Goal: Entertainment & Leisure: Browse casually

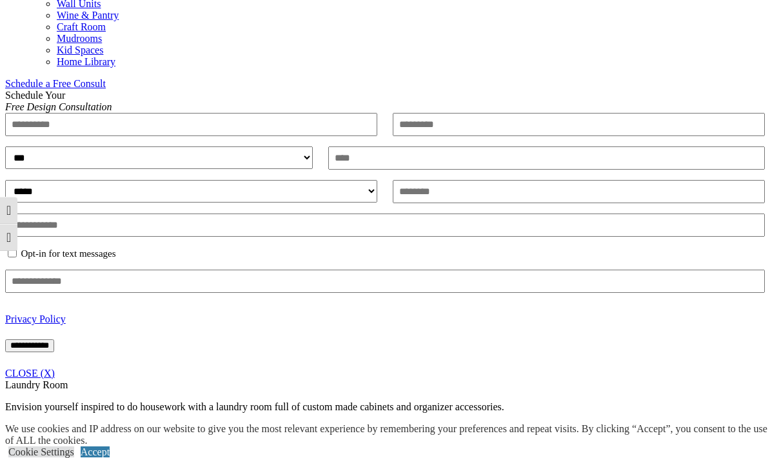
scroll to position [748, 0]
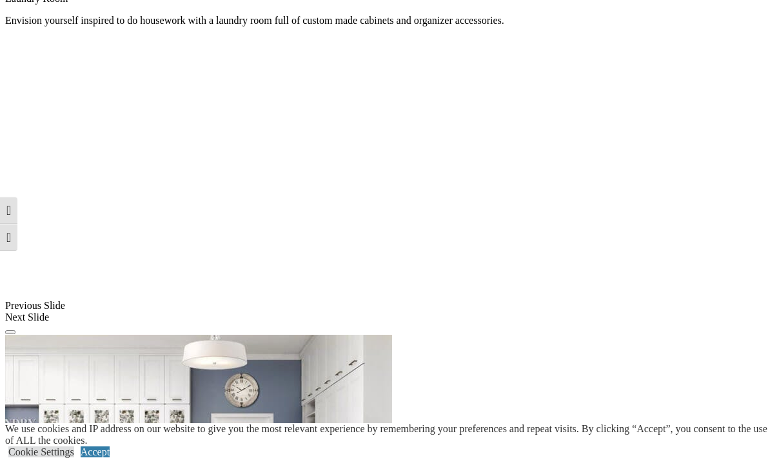
scroll to position [1147, 0]
